Goal: Information Seeking & Learning: Find specific fact

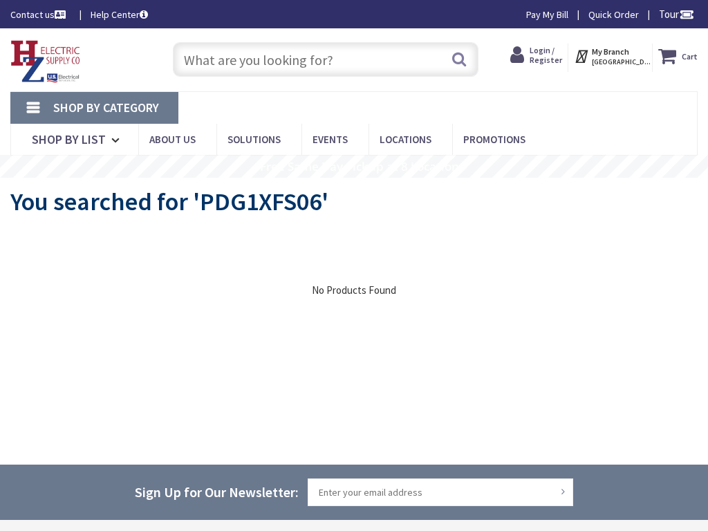
type input "[PERSON_NAME] Pkwy, [GEOGRAPHIC_DATA], [GEOGRAPHIC_DATA]"
